Goal: Transaction & Acquisition: Purchase product/service

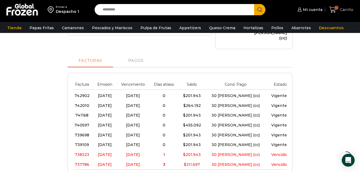
click at [333, 15] on link "12 Carrito" at bounding box center [341, 9] width 27 height 13
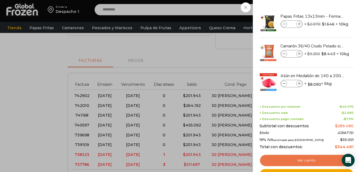
click at [297, 157] on link "Ver carrito" at bounding box center [307, 160] width 94 height 12
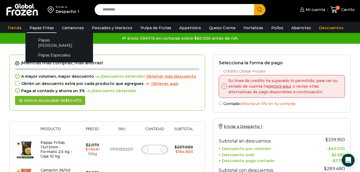
click at [50, 31] on link "Papas Fritas" at bounding box center [42, 28] width 30 height 10
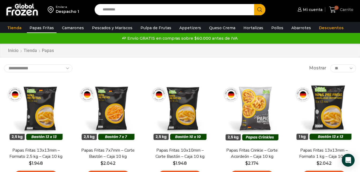
click at [339, 11] on span "12" at bounding box center [333, 9] width 9 height 7
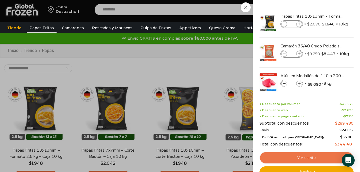
click at [311, 155] on link "Ver carrito" at bounding box center [307, 158] width 94 height 12
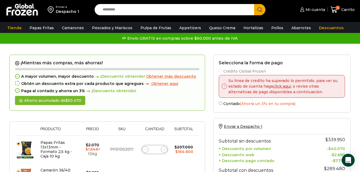
click at [277, 86] on link "click aqui" at bounding box center [282, 86] width 18 height 5
click at [289, 87] on link "click aqui" at bounding box center [282, 86] width 18 height 5
click at [283, 87] on link "click aqui" at bounding box center [282, 86] width 18 height 5
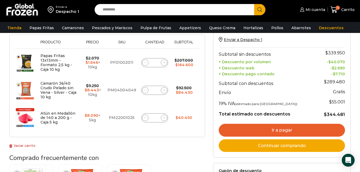
scroll to position [90, 0]
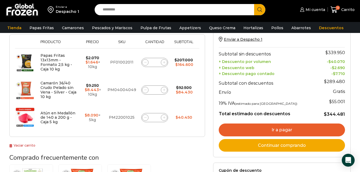
click at [276, 124] on link "Ir a pagar" at bounding box center [282, 130] width 126 height 13
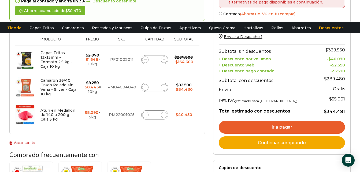
scroll to position [0, 0]
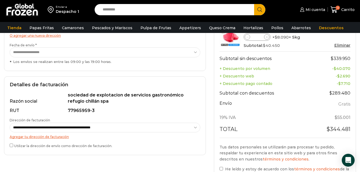
scroll to position [139, 0]
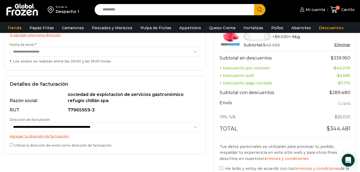
click at [152, 118] on label "**********" at bounding box center [105, 124] width 191 height 14
click at [152, 122] on select "**********" at bounding box center [105, 127] width 191 height 10
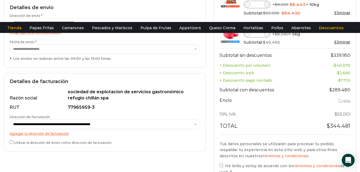
scroll to position [0, 0]
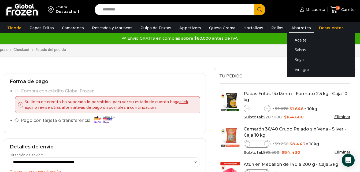
click at [289, 25] on link "Abarrotes" at bounding box center [301, 28] width 25 height 10
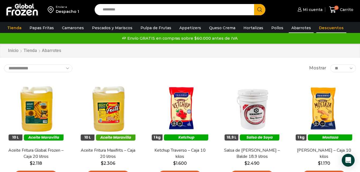
click at [319, 28] on link "Descuentos" at bounding box center [331, 28] width 30 height 10
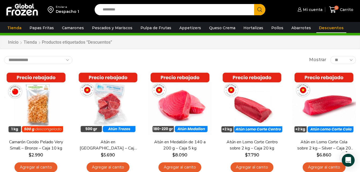
scroll to position [11, 0]
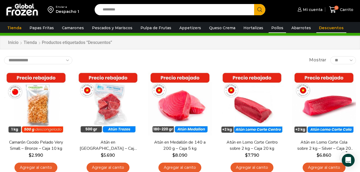
click at [269, 26] on link "Pollos" at bounding box center [277, 28] width 17 height 10
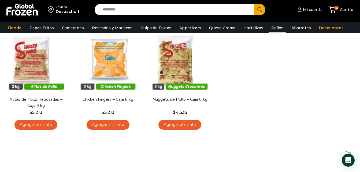
scroll to position [54, 0]
click at [245, 28] on link "Hortalizas" at bounding box center [253, 28] width 25 height 10
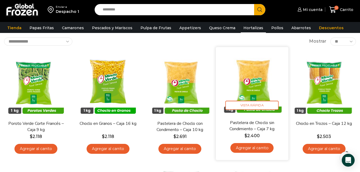
scroll to position [32, 0]
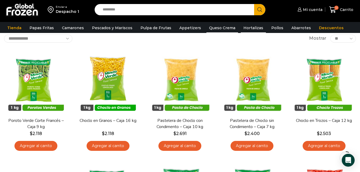
click at [214, 27] on link "Queso Crema" at bounding box center [222, 28] width 32 height 10
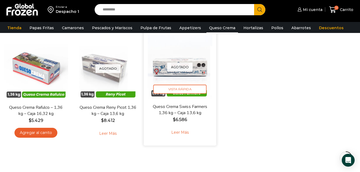
scroll to position [48, 0]
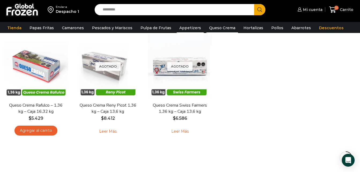
click at [190, 28] on link "Appetizers" at bounding box center [190, 28] width 27 height 10
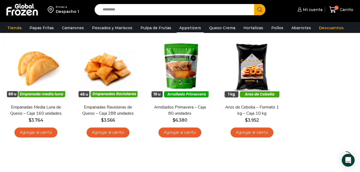
scroll to position [46, 0]
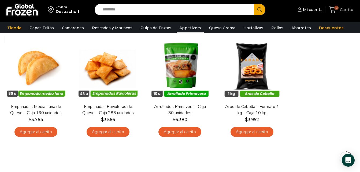
click at [348, 8] on span "Carrito" at bounding box center [346, 9] width 15 height 5
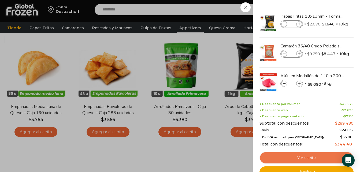
click at [308, 156] on link "Ver carrito" at bounding box center [307, 158] width 94 height 12
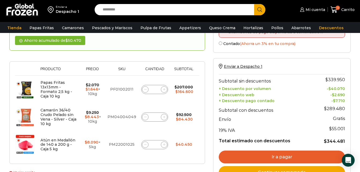
scroll to position [65, 0]
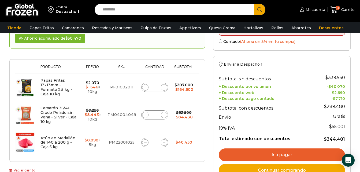
click at [267, 152] on link "Ir a pagar" at bounding box center [282, 155] width 126 height 13
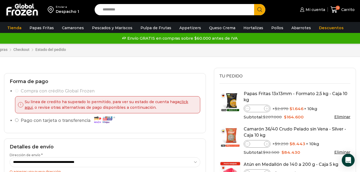
click at [15, 90] on ul "Compra con crédito Global Frozen Su linea de credito ha superado lo permitido, …" at bounding box center [105, 107] width 191 height 40
click at [316, 7] on span "Mi cuenta" at bounding box center [314, 9] width 21 height 5
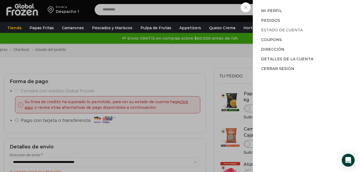
click at [274, 28] on link "Estado de Cuenta" at bounding box center [282, 30] width 42 height 5
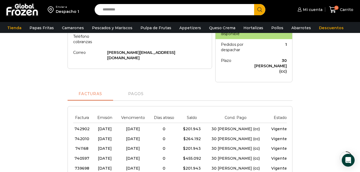
scroll to position [113, 0]
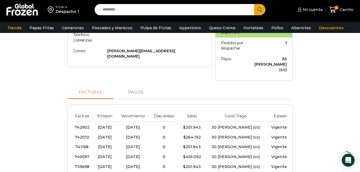
click at [140, 90] on span "Pagos" at bounding box center [136, 92] width 16 height 4
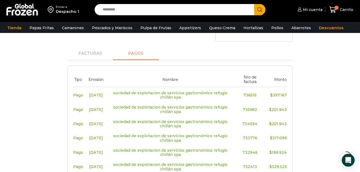
scroll to position [0, 0]
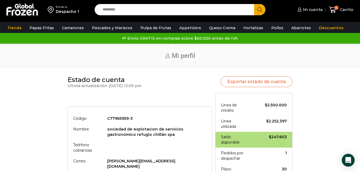
click at [308, 8] on span "Mi cuenta" at bounding box center [312, 9] width 21 height 5
click at [315, 6] on link "Mi cuenta" at bounding box center [309, 9] width 26 height 11
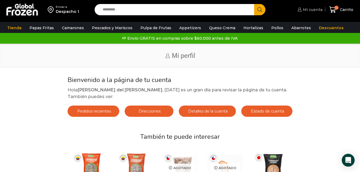
click at [318, 6] on link "Mi cuenta" at bounding box center [309, 9] width 26 height 11
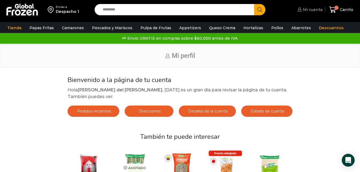
click at [309, 11] on span "Mi cuenta" at bounding box center [312, 9] width 21 height 5
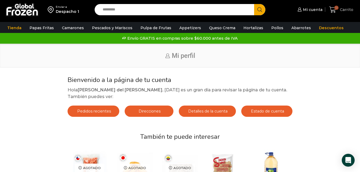
click at [342, 9] on span "Carrito" at bounding box center [346, 9] width 15 height 5
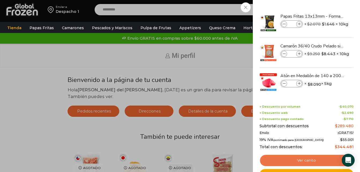
click at [299, 159] on link "Ver carrito" at bounding box center [307, 160] width 94 height 12
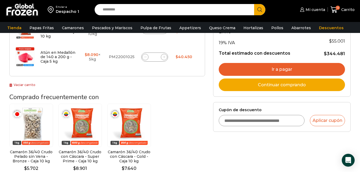
scroll to position [150, 0]
